Goal: Task Accomplishment & Management: Use online tool/utility

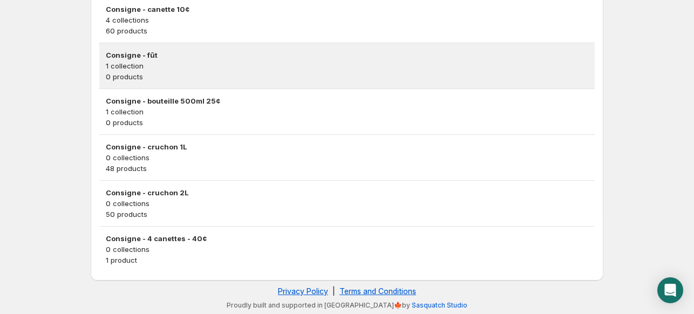
scroll to position [93, 0]
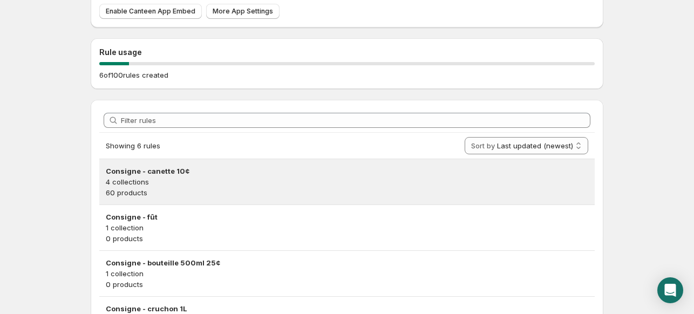
click at [189, 178] on p "4 collections" at bounding box center [347, 181] width 482 height 11
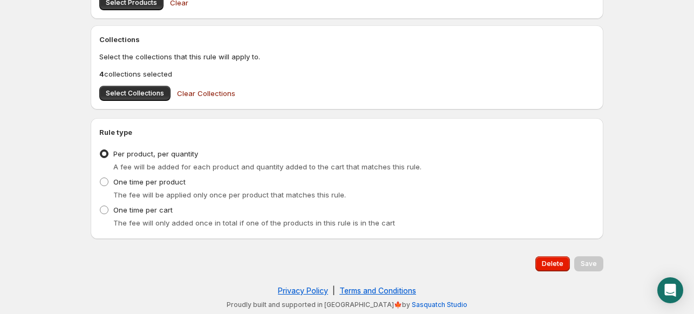
scroll to position [418, 0]
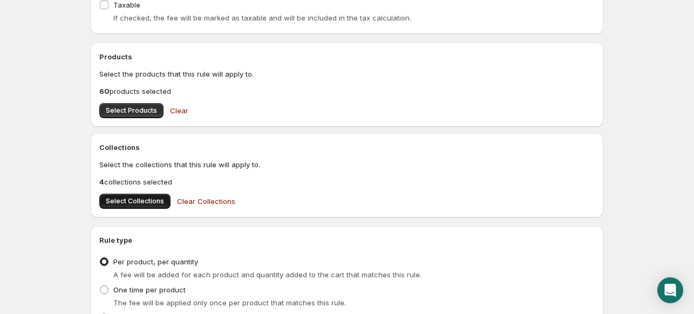
click at [142, 198] on span "Select Collections" at bounding box center [135, 201] width 58 height 9
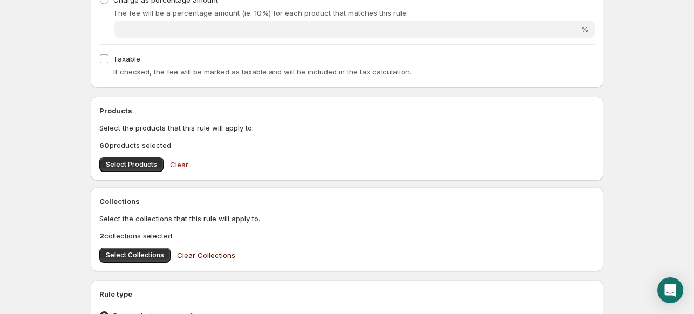
click at [194, 251] on span "Clear Collections" at bounding box center [206, 255] width 58 height 11
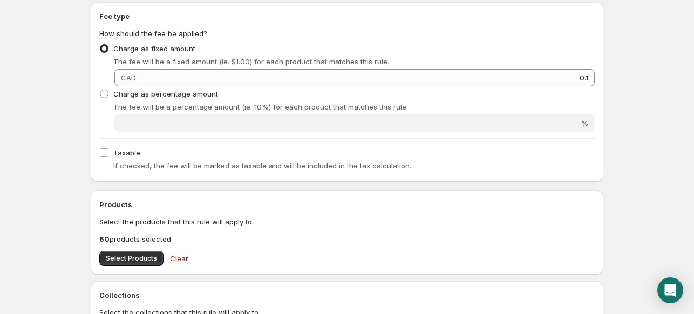
scroll to position [432, 0]
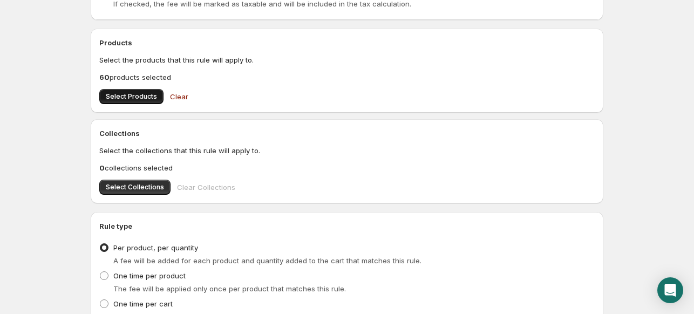
click at [144, 92] on button "Select Products" at bounding box center [131, 96] width 64 height 15
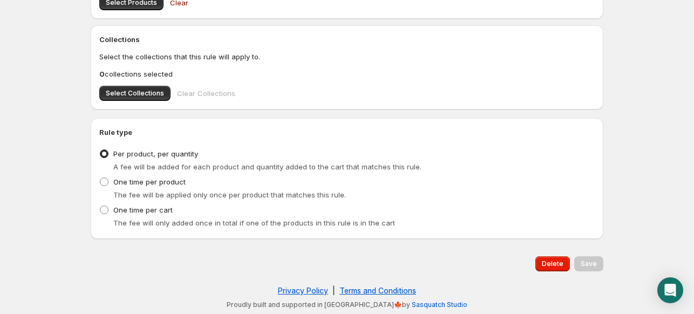
scroll to position [364, 0]
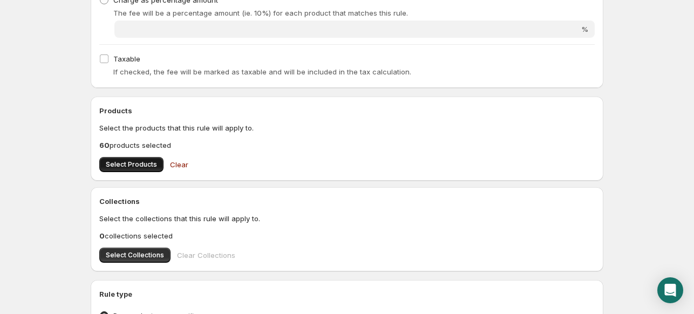
click at [136, 158] on button "Select Products" at bounding box center [131, 164] width 64 height 15
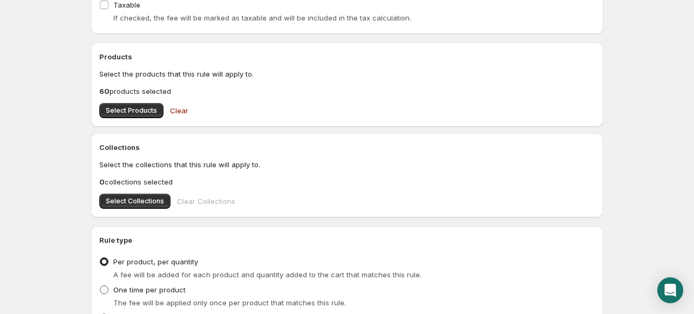
scroll to position [202, 0]
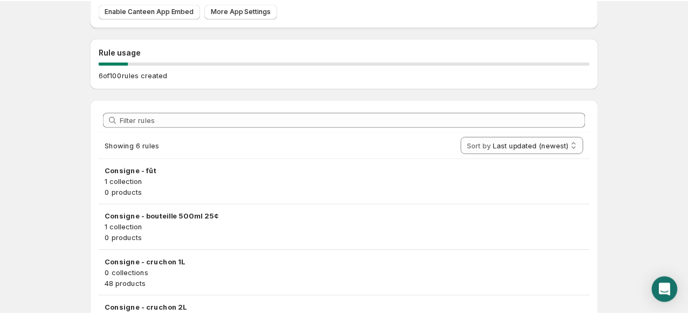
scroll to position [39, 0]
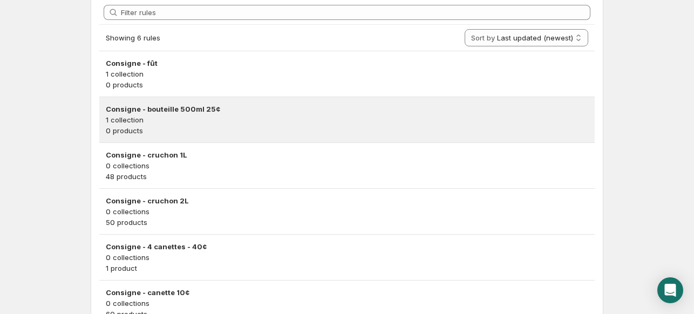
scroll to position [255, 0]
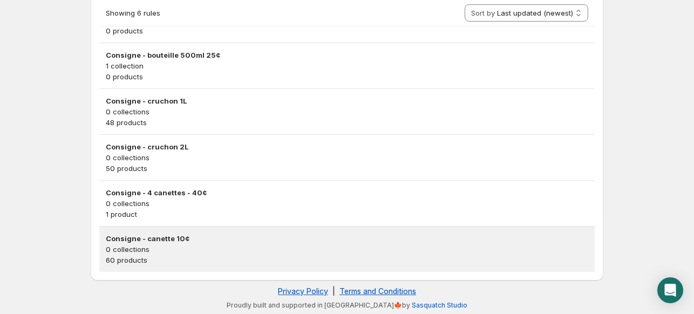
click at [185, 248] on p "0 collections" at bounding box center [347, 249] width 482 height 11
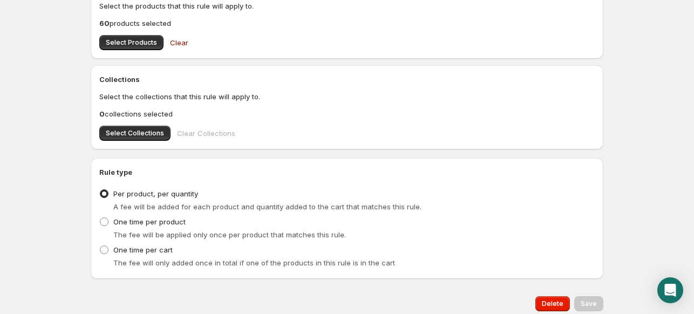
scroll to position [324, 0]
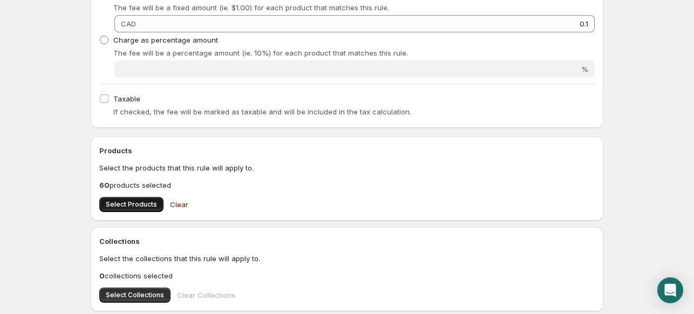
click at [143, 201] on span "Select Products" at bounding box center [131, 204] width 51 height 9
click at [139, 204] on span "Select Products" at bounding box center [131, 204] width 51 height 9
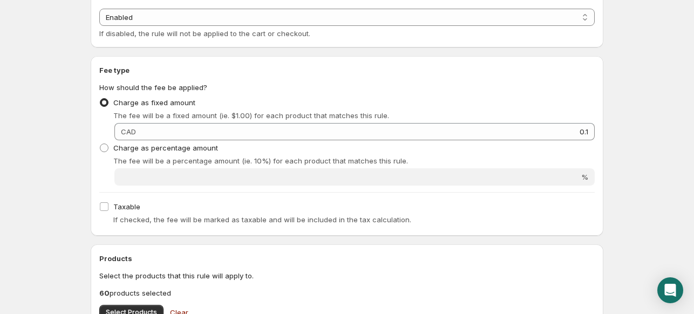
scroll to position [0, 0]
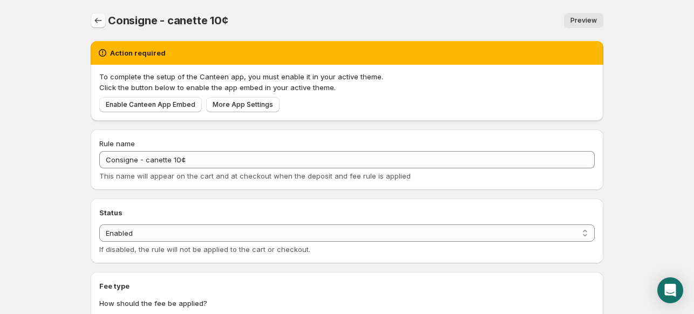
click at [101, 19] on icon "Settings" at bounding box center [98, 20] width 11 height 11
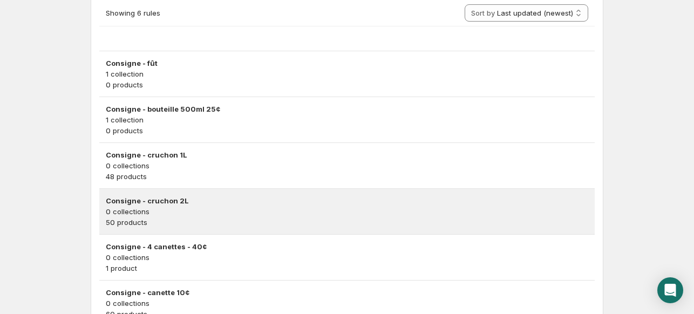
scroll to position [255, 0]
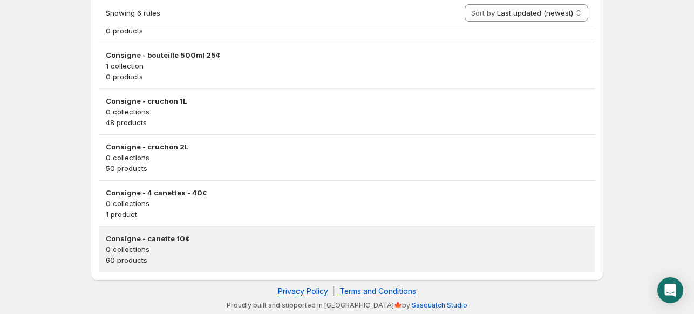
click at [147, 250] on p "0 collections" at bounding box center [347, 249] width 482 height 11
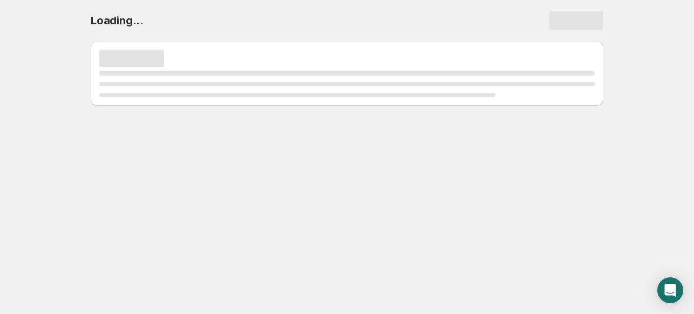
scroll to position [0, 0]
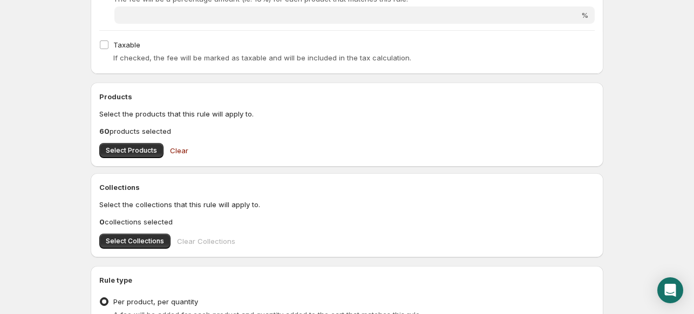
scroll to position [526, 0]
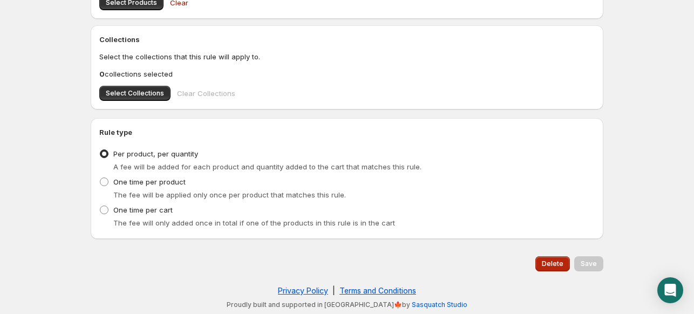
click at [555, 260] on span "Delete" at bounding box center [553, 264] width 22 height 9
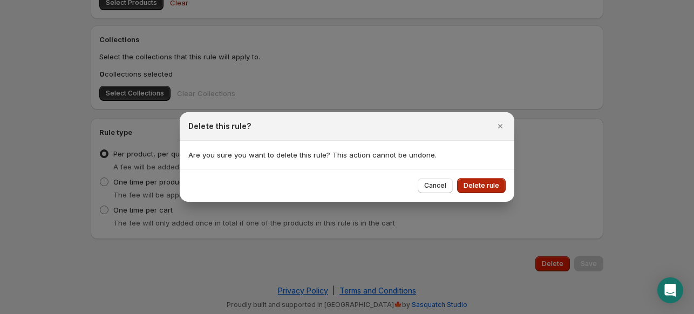
click at [479, 187] on span "Delete rule" at bounding box center [481, 185] width 36 height 9
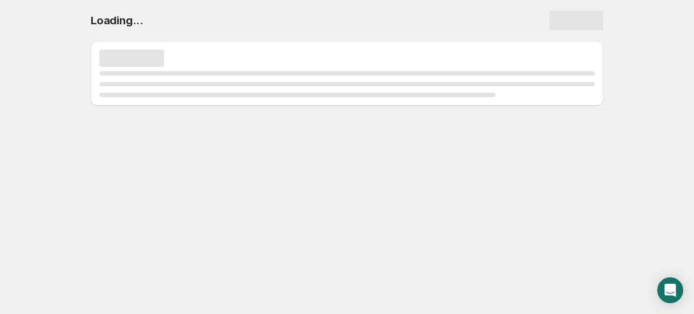
scroll to position [0, 0]
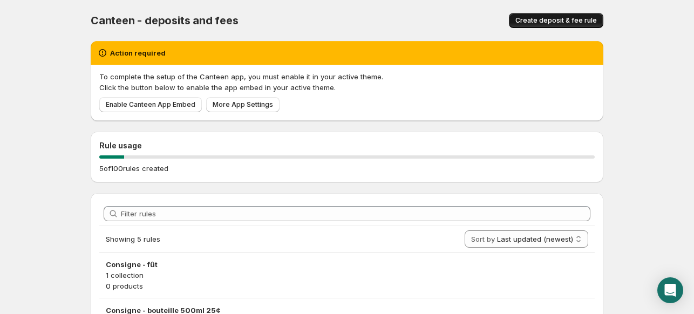
click at [529, 22] on span "Create deposit & fee rule" at bounding box center [555, 20] width 81 height 9
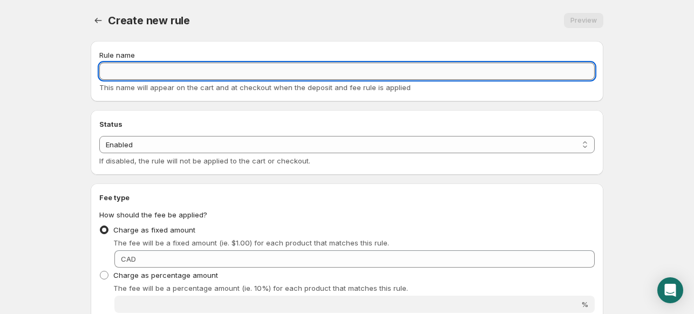
click at [159, 71] on input "Rule name" at bounding box center [346, 71] width 495 height 17
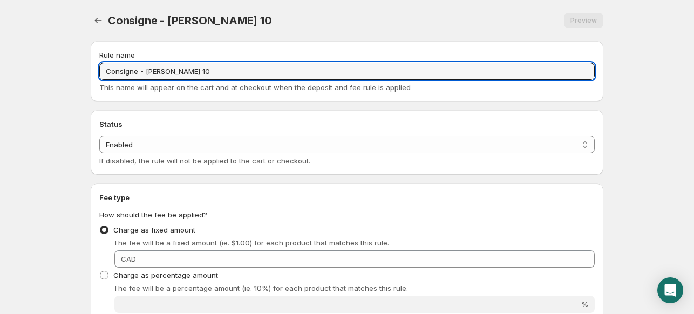
paste input "¢"
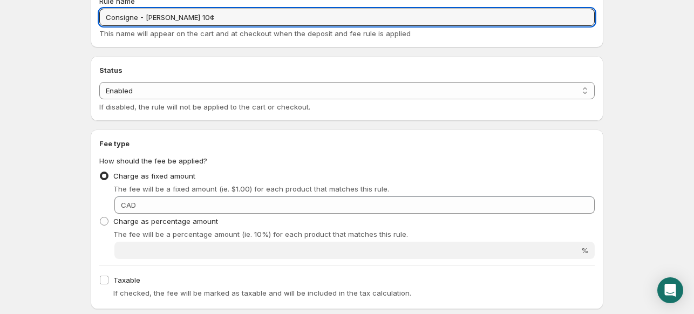
scroll to position [108, 0]
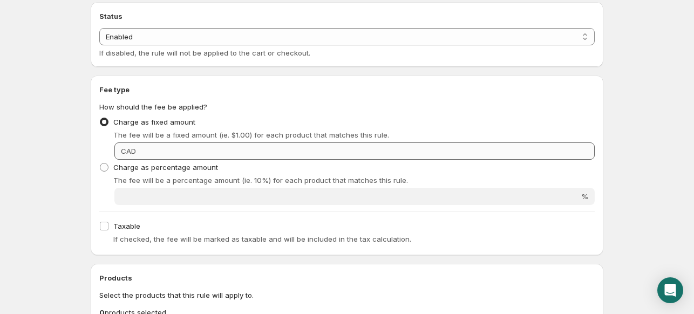
type input "Consigne - Cannette 10¢"
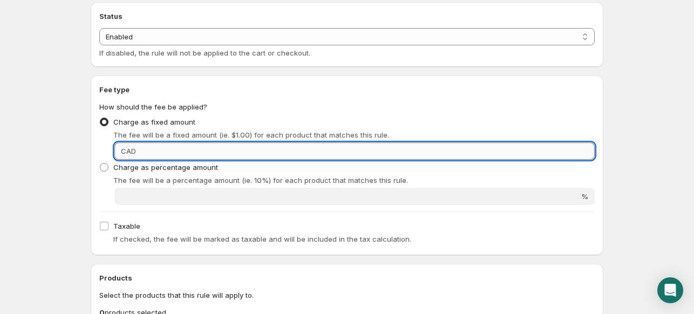
click at [145, 151] on input "Fixed amount" at bounding box center [366, 150] width 455 height 17
type input "0.1"
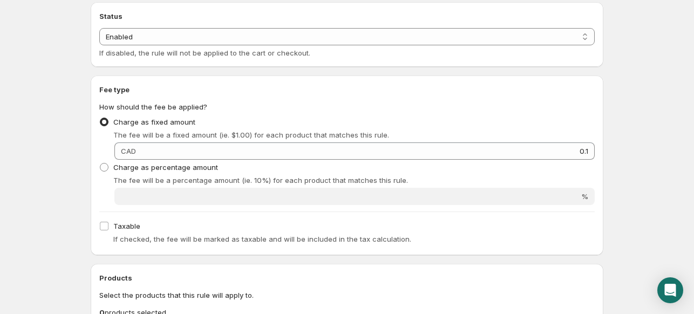
click at [60, 206] on html "Home Help Consigne - Cannette 10¢. This page is ready Consigne - Cannette 10¢ P…" at bounding box center [347, 49] width 694 height 314
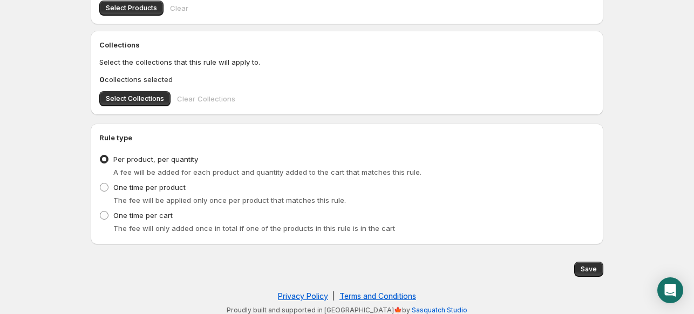
scroll to position [324, 0]
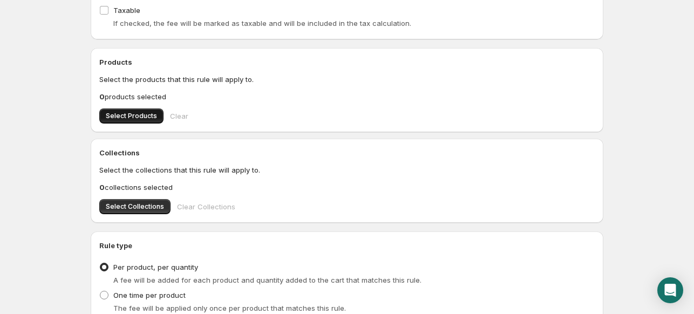
click at [144, 112] on button "Select Products" at bounding box center [131, 115] width 64 height 15
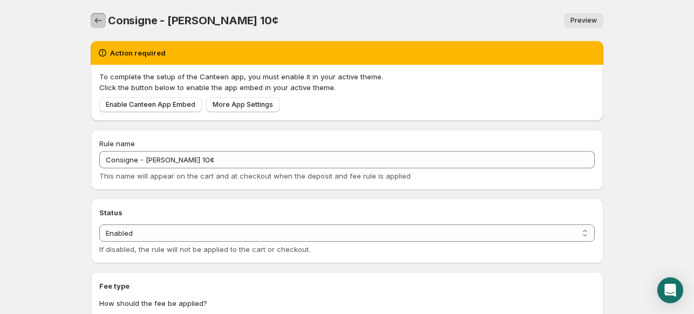
click at [105, 18] on button "Settings" at bounding box center [98, 20] width 15 height 15
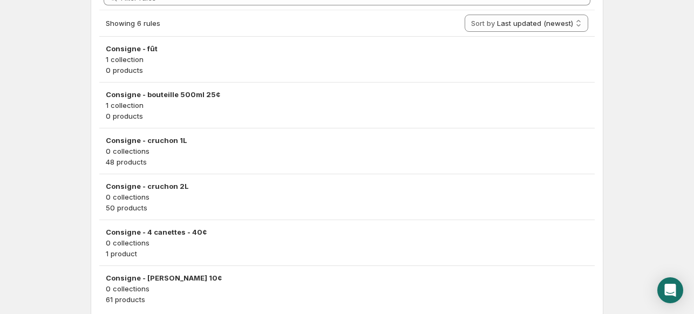
scroll to position [255, 0]
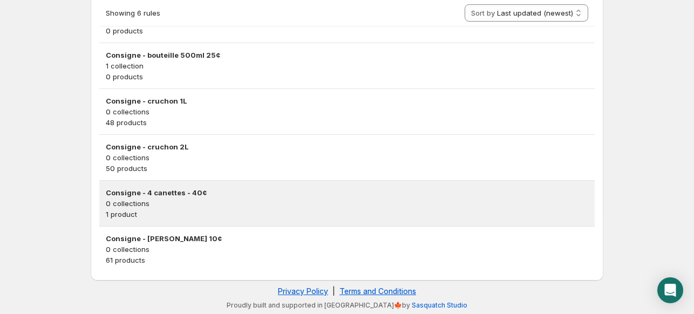
click at [169, 194] on h3 "Consigne - 4 canettes - 40¢" at bounding box center [347, 192] width 482 height 11
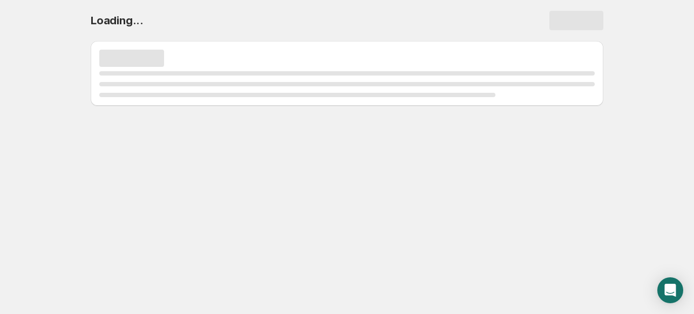
scroll to position [0, 0]
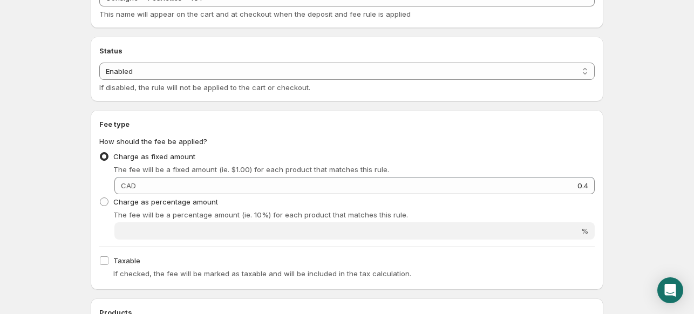
scroll to position [54, 0]
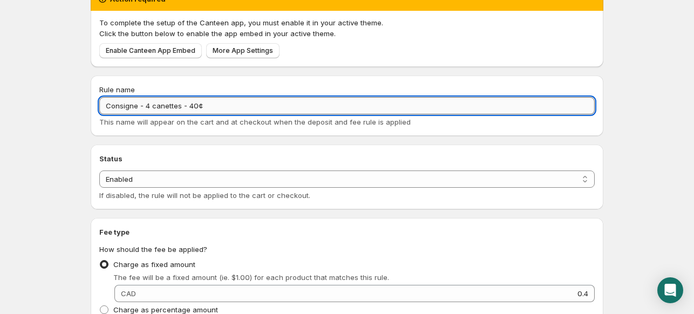
click at [162, 106] on input "Consigne - 4 canettes - 40¢" at bounding box center [346, 105] width 495 height 17
type input "Consigne - 4 cannettes - 40¢"
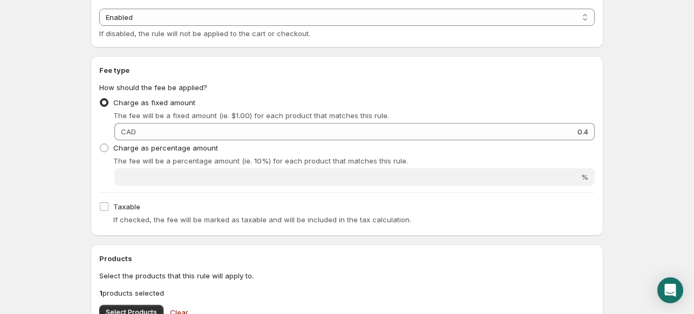
scroll to position [0, 0]
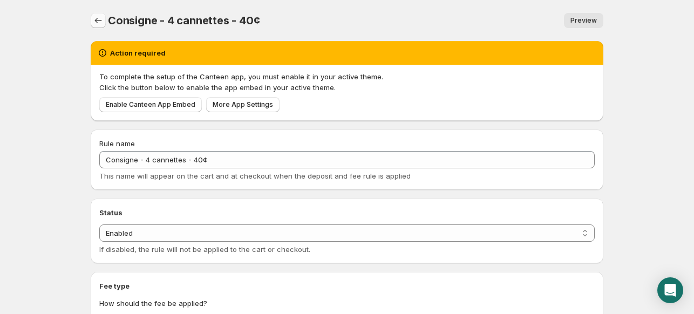
click at [95, 21] on icon "Settings" at bounding box center [98, 20] width 7 height 5
